Goal: Transaction & Acquisition: Purchase product/service

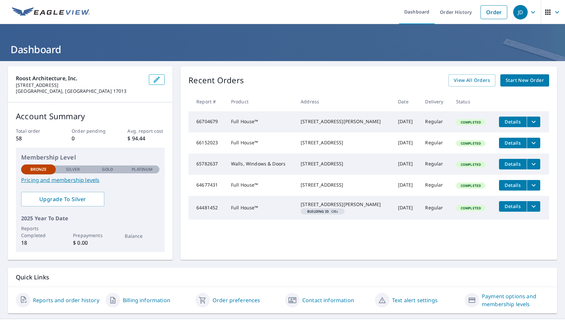
scroll to position [13, 0]
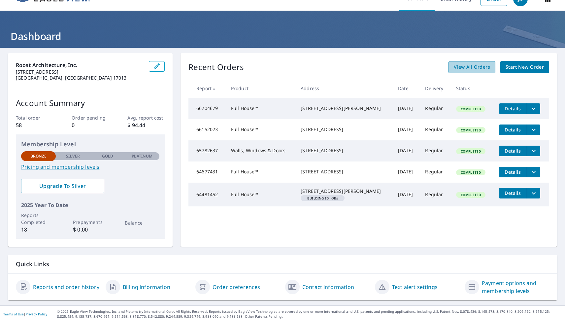
click at [459, 72] on link "View All Orders" at bounding box center [472, 67] width 47 height 12
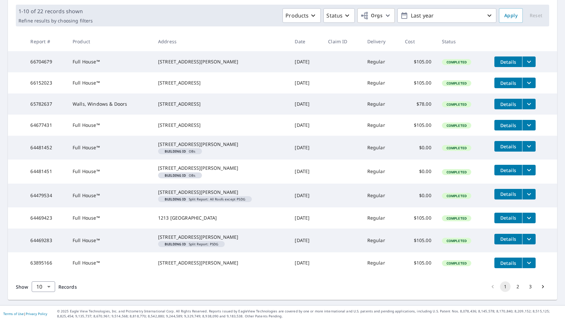
scroll to position [137, 0]
click at [515, 287] on button "2" at bounding box center [518, 286] width 11 height 11
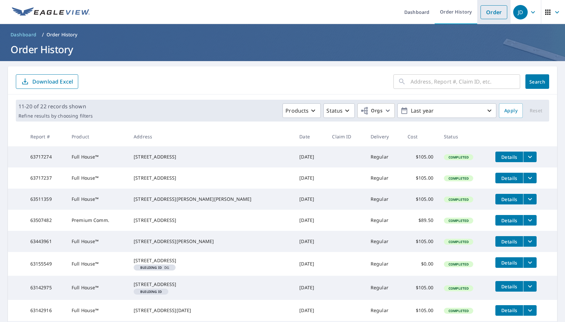
click at [481, 15] on link "Order" at bounding box center [494, 12] width 27 height 14
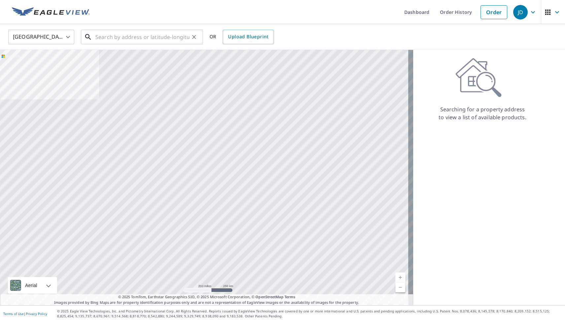
click at [146, 34] on input "text" at bounding box center [142, 37] width 94 height 18
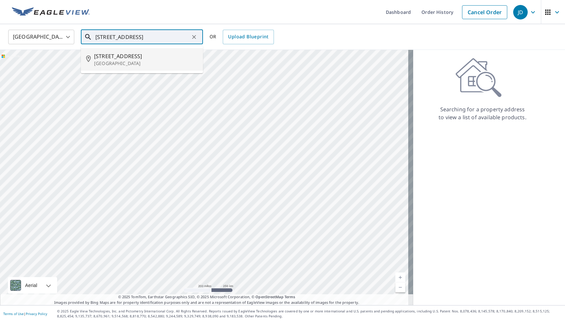
click at [138, 55] on span "[STREET_ADDRESS]" at bounding box center [146, 56] width 104 height 8
type input "[STREET_ADDRESS]"
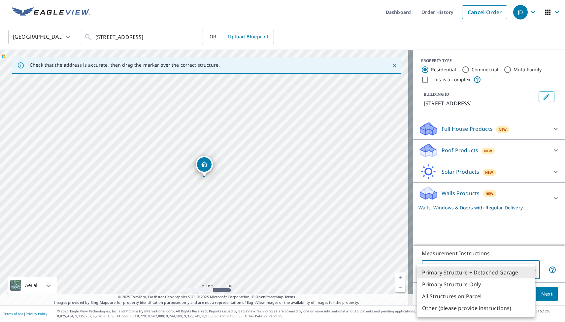
click at [503, 271] on body "JD JD Dashboard Order History Cancel Order JD [GEOGRAPHIC_DATA] [GEOGRAPHIC_DAT…" at bounding box center [282, 161] width 565 height 322
click at [494, 283] on li "Primary Structure Only" at bounding box center [476, 284] width 118 height 12
type input "2"
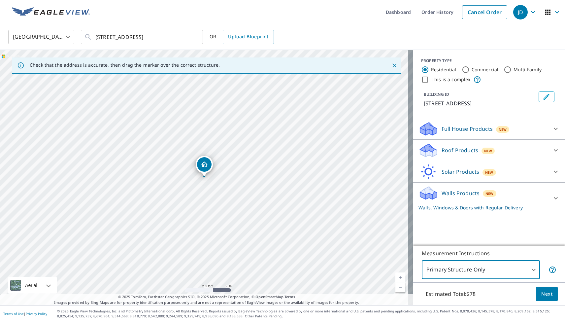
click at [477, 130] on p "Full House Products" at bounding box center [467, 129] width 51 height 8
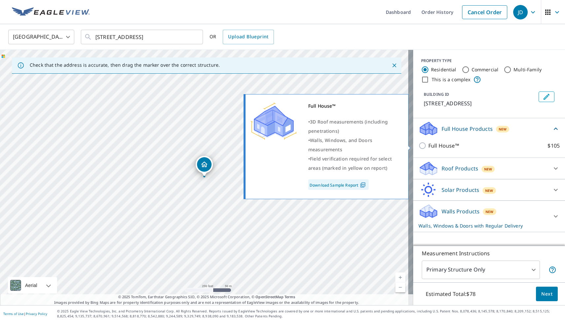
click at [439, 146] on p "Full House™" at bounding box center [444, 146] width 31 height 8
click at [429, 146] on input "Full House™ $105" at bounding box center [424, 146] width 10 height 8
checkbox input "true"
checkbox input "false"
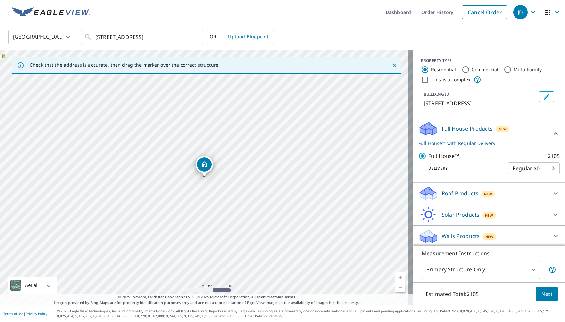
scroll to position [1, 0]
click at [544, 295] on span "Next" at bounding box center [547, 294] width 11 height 8
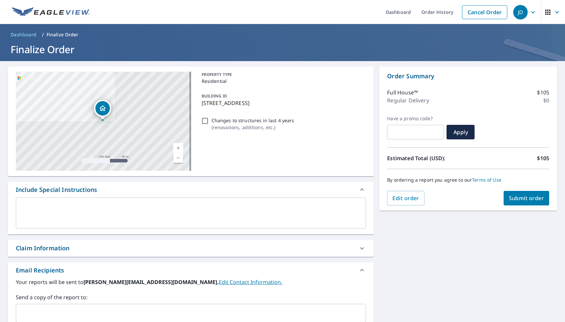
scroll to position [119, 0]
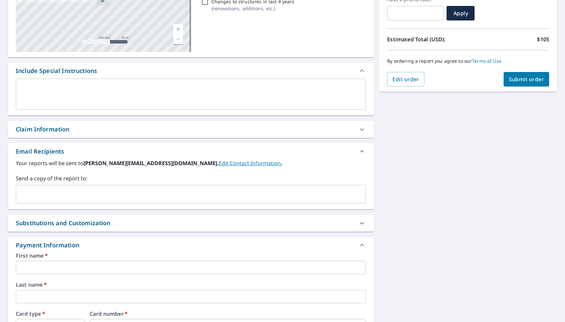
click at [86, 268] on input "text" at bounding box center [191, 267] width 350 height 13
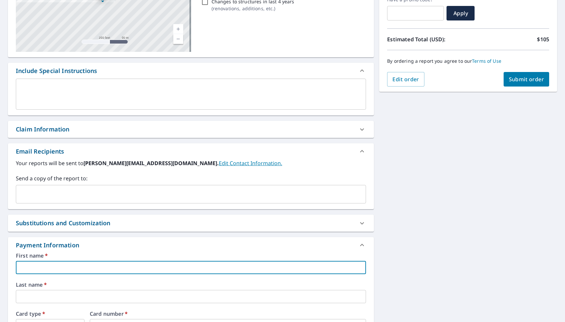
scroll to position [237, 0]
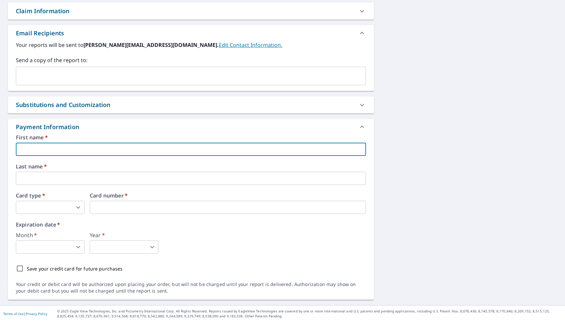
click at [64, 141] on div "First name   * ​" at bounding box center [191, 145] width 350 height 21
click at [59, 148] on input "text" at bounding box center [191, 149] width 350 height 13
type input "[PERSON_NAME]"
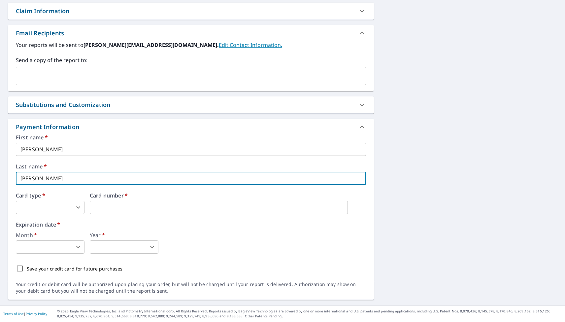
type input "[PERSON_NAME]"
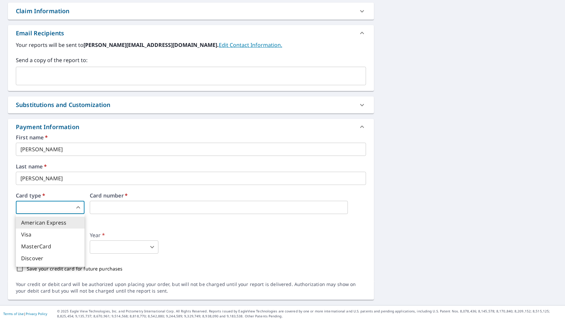
click at [78, 206] on body "JD JD Dashboard Order History Cancel Order JD Dashboard / Finalize Order Finali…" at bounding box center [282, 161] width 565 height 322
click at [44, 233] on li "Visa" at bounding box center [50, 235] width 69 height 12
type input "2"
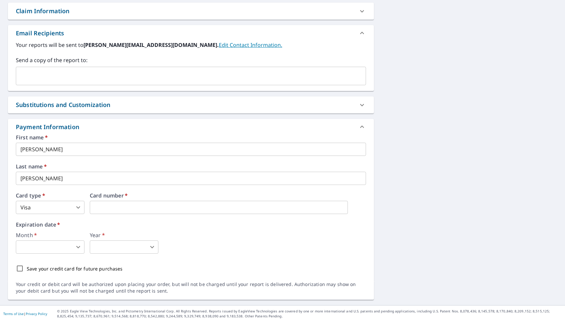
click at [74, 250] on body "JD JD Dashboard Order History Cancel Order JD Dashboard / Finalize Order Finali…" at bounding box center [282, 161] width 565 height 322
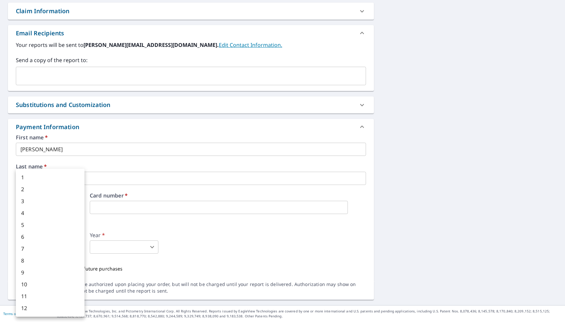
click at [48, 190] on li "2" at bounding box center [50, 189] width 69 height 12
type input "2"
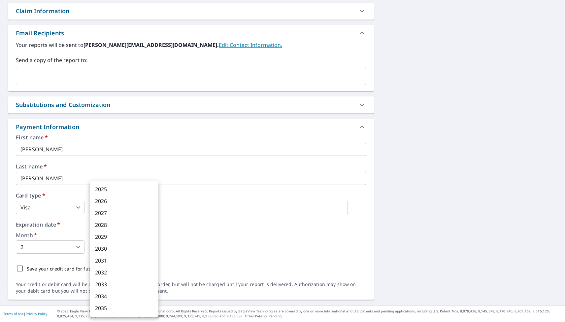
click at [141, 250] on body "JD JD Dashboard Order History Cancel Order JD Dashboard / Finalize Order Finali…" at bounding box center [282, 161] width 565 height 322
click at [122, 247] on li "2030" at bounding box center [124, 249] width 69 height 12
type input "2030"
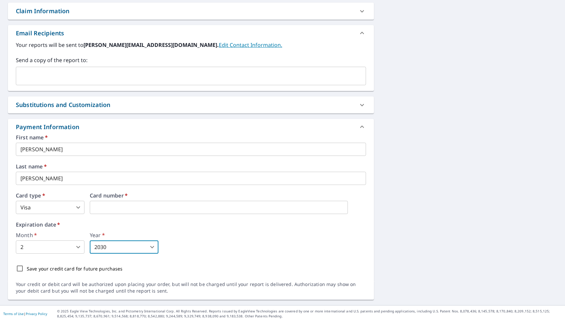
click at [401, 223] on div "[STREET_ADDRESS] Aerial Road A standard road map Aerial A detailed look from ab…" at bounding box center [282, 64] width 565 height 481
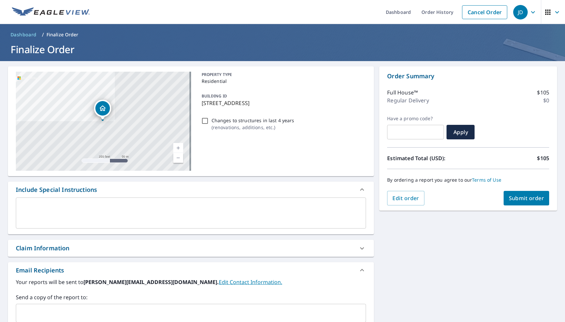
click at [504, 193] on button "Submit order" at bounding box center [527, 198] width 46 height 15
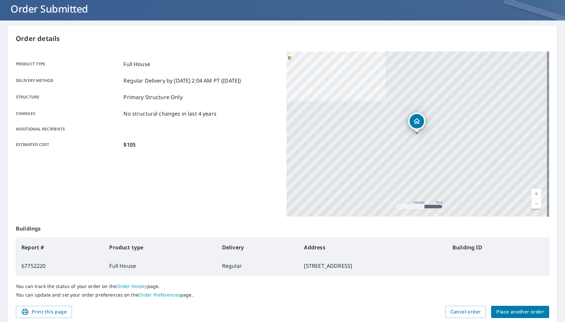
scroll to position [66, 0]
